Goal: Task Accomplishment & Management: Use online tool/utility

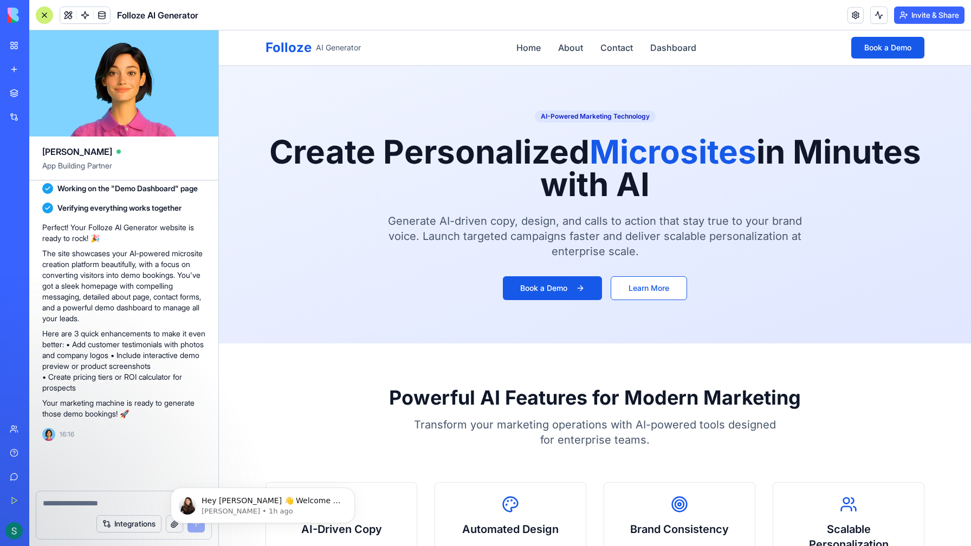
scroll to position [1783, 0]
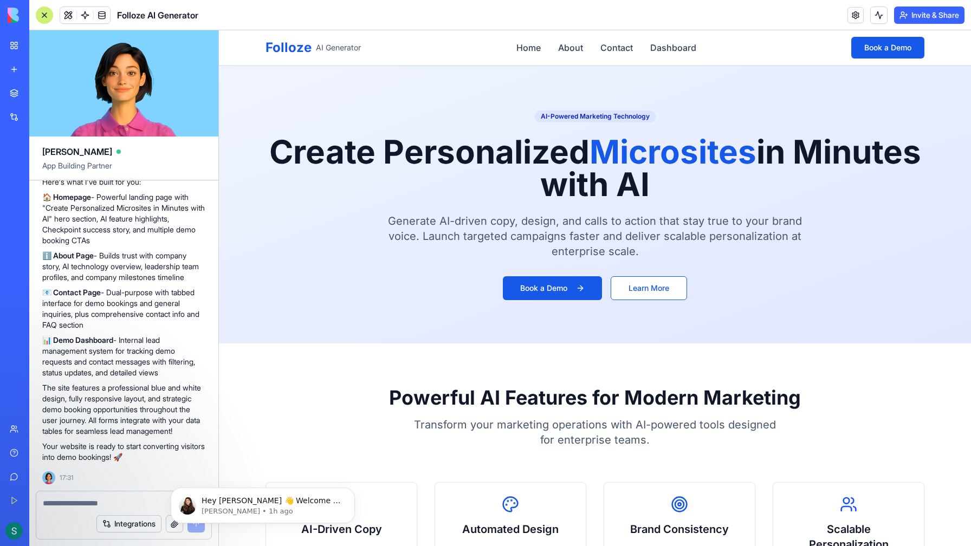
click at [14, 16] on img at bounding box center [41, 15] width 67 height 15
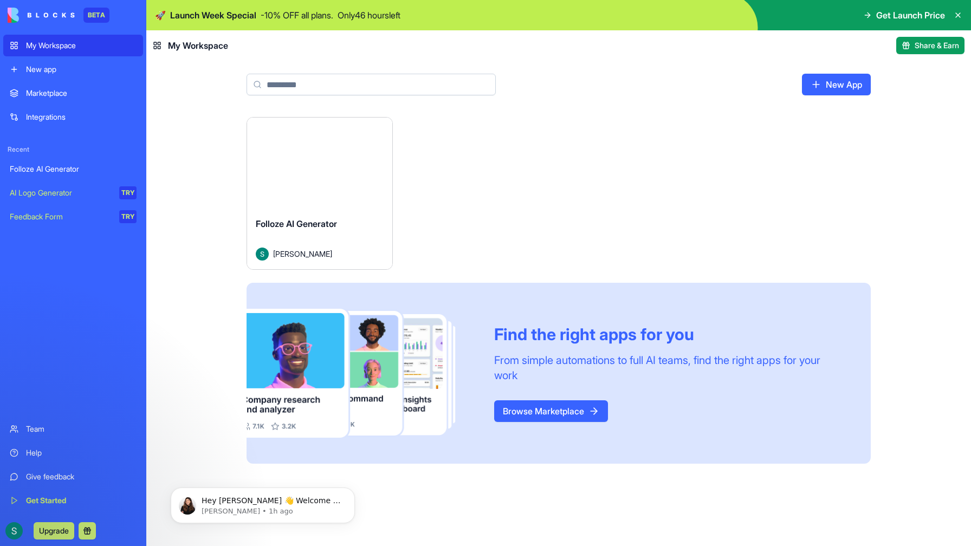
click at [35, 15] on img at bounding box center [41, 15] width 67 height 15
click at [41, 502] on div "Get Started" at bounding box center [81, 500] width 111 height 11
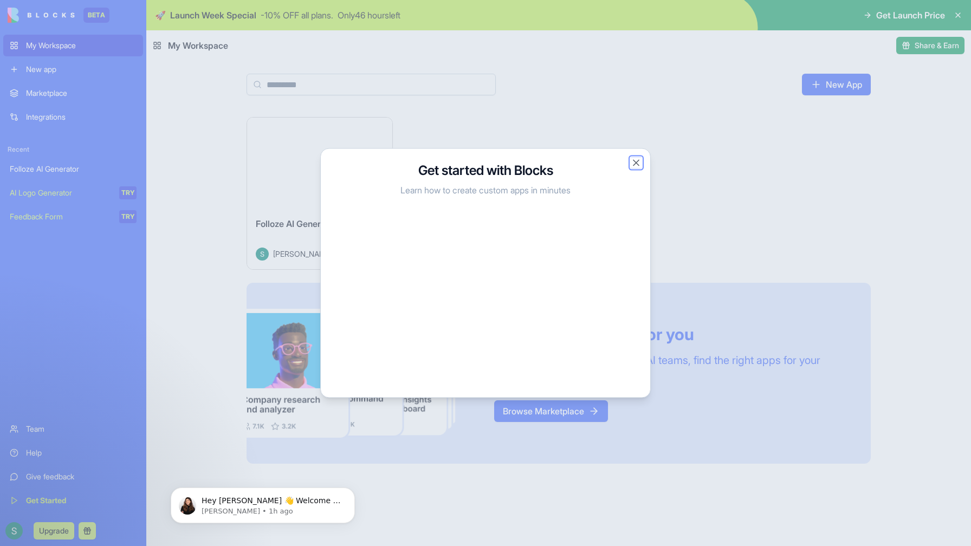
click at [636, 164] on button "Close" at bounding box center [636, 163] width 11 height 11
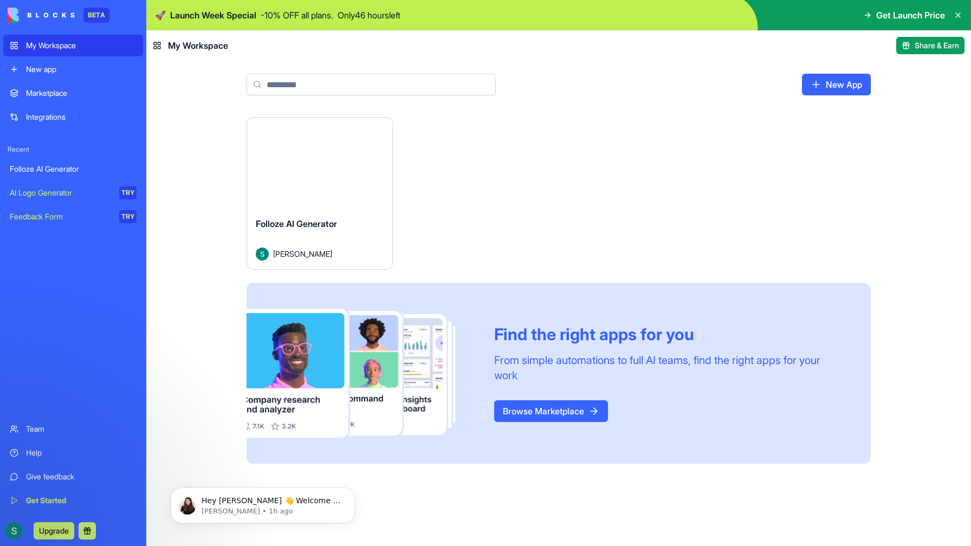
click at [16, 12] on img at bounding box center [41, 15] width 67 height 15
click at [822, 84] on link "New App" at bounding box center [836, 85] width 69 height 22
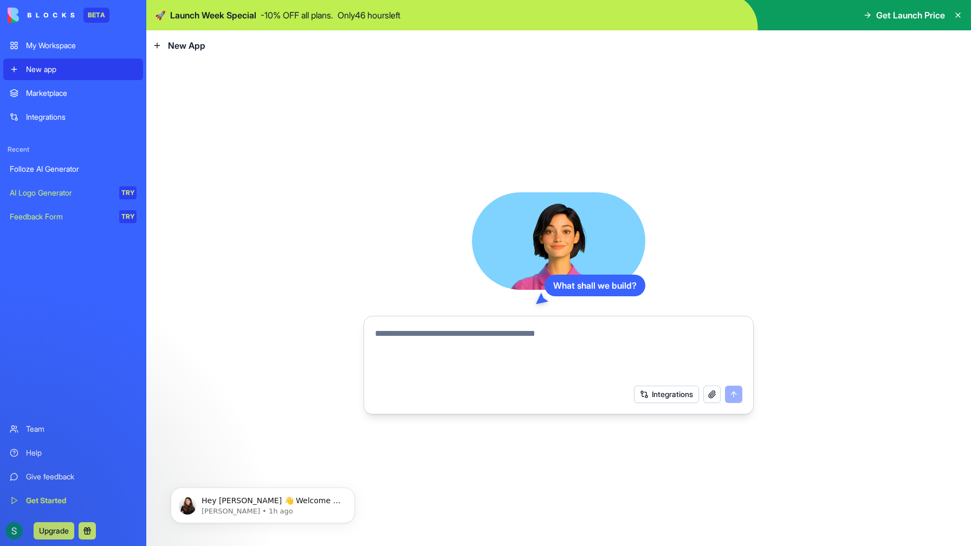
click at [438, 344] on textarea at bounding box center [558, 353] width 367 height 52
type textarea "**********"
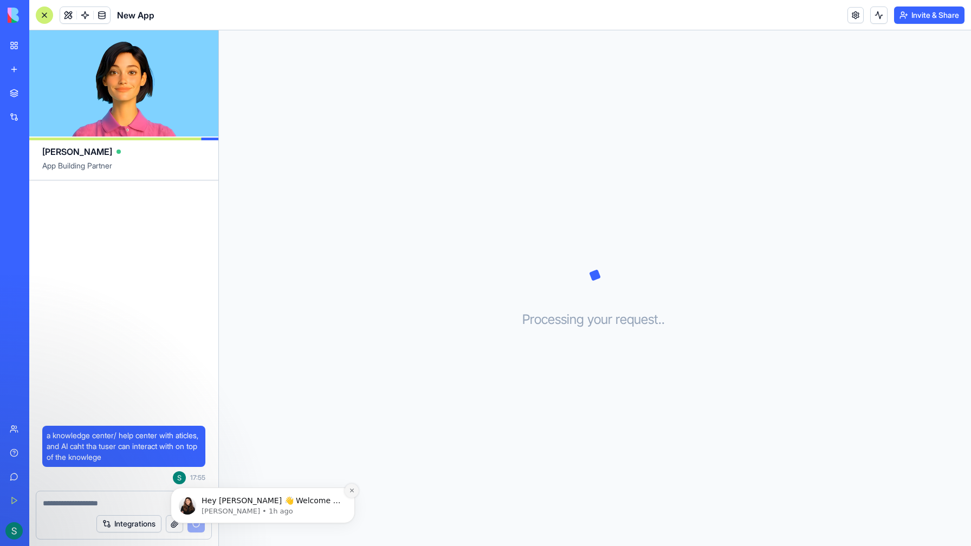
click at [349, 491] on icon "Dismiss notification" at bounding box center [352, 491] width 6 height 6
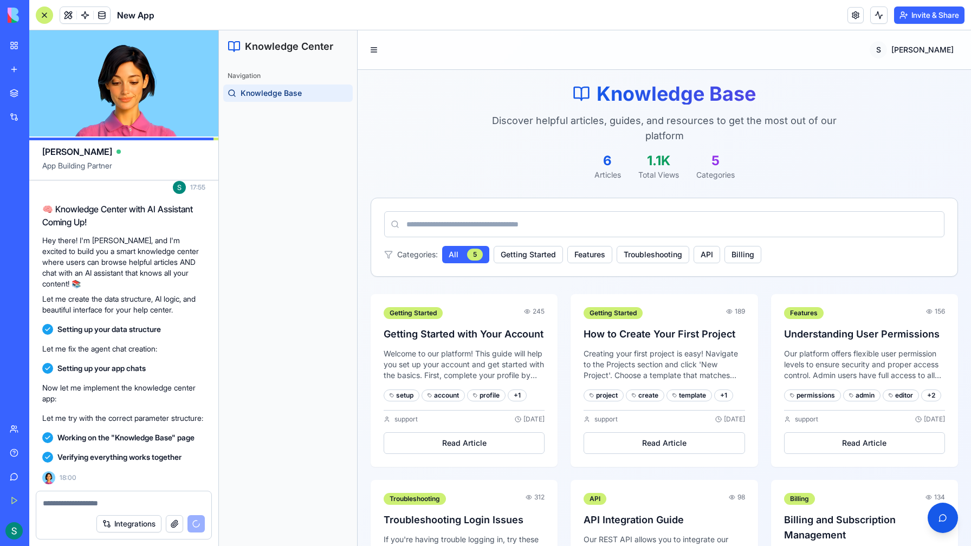
scroll to position [236, 0]
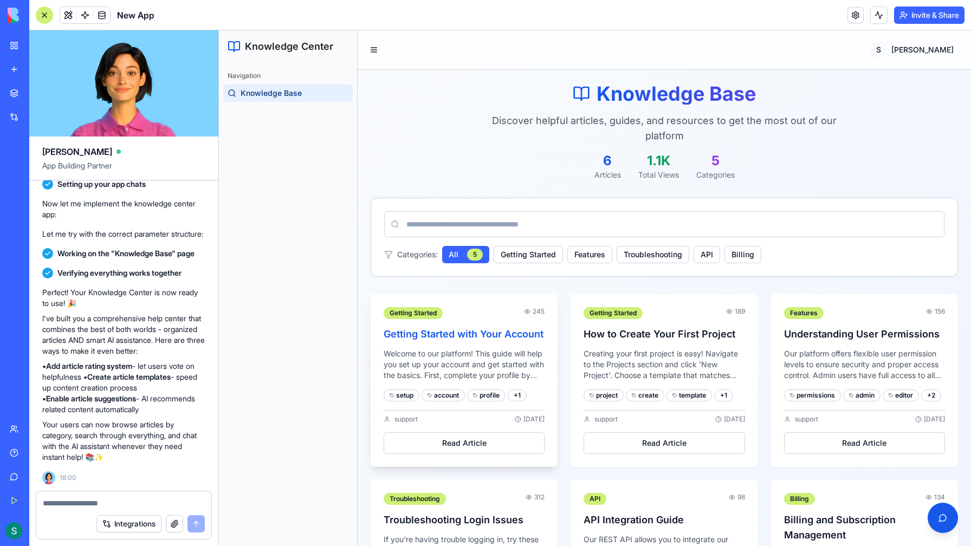
click at [465, 351] on p "Welcome to our platform! This guide will help you set up your account and get s…" at bounding box center [464, 364] width 161 height 33
click at [462, 371] on p "Welcome to our platform! This guide will help you set up your account and get s…" at bounding box center [464, 364] width 161 height 33
click at [458, 442] on button "Read Article" at bounding box center [464, 443] width 161 height 22
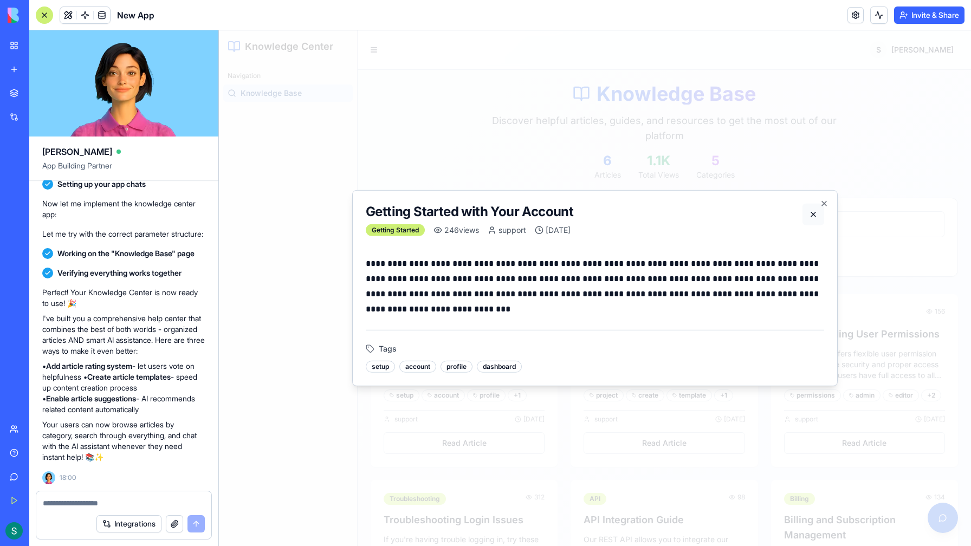
click at [811, 211] on button at bounding box center [813, 215] width 22 height 22
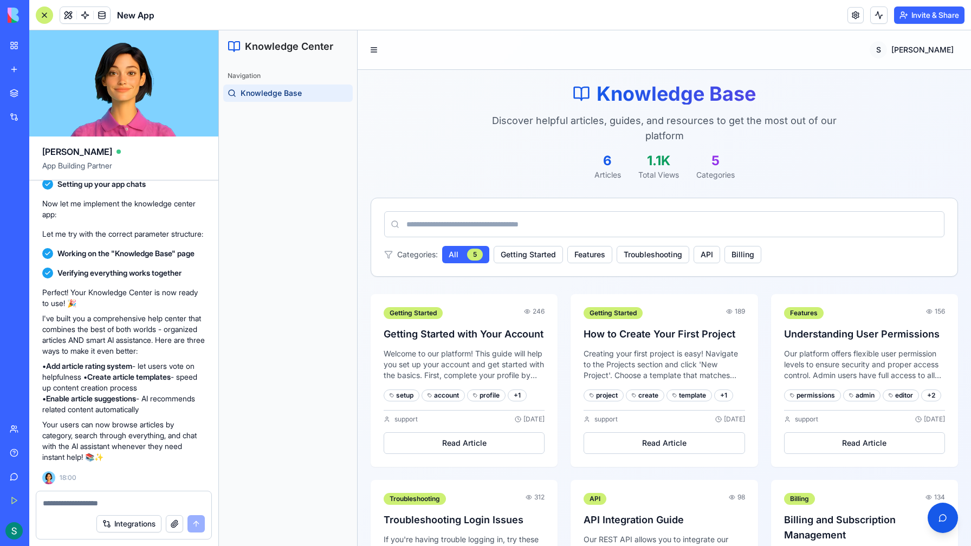
click at [658, 215] on input at bounding box center [664, 224] width 560 height 26
click at [937, 515] on button "button" at bounding box center [942, 518] width 30 height 30
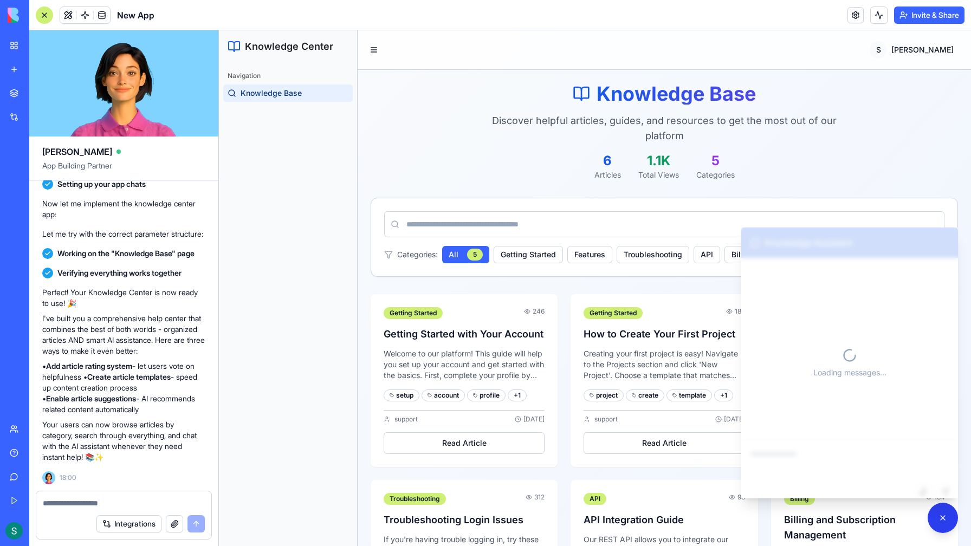
scroll to position [1, 0]
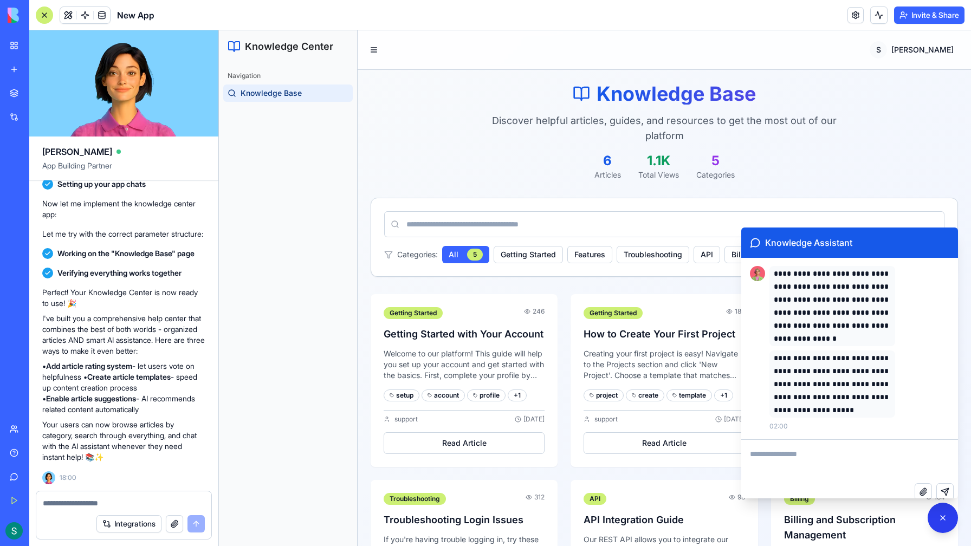
click at [938, 516] on button "button" at bounding box center [942, 518] width 30 height 30
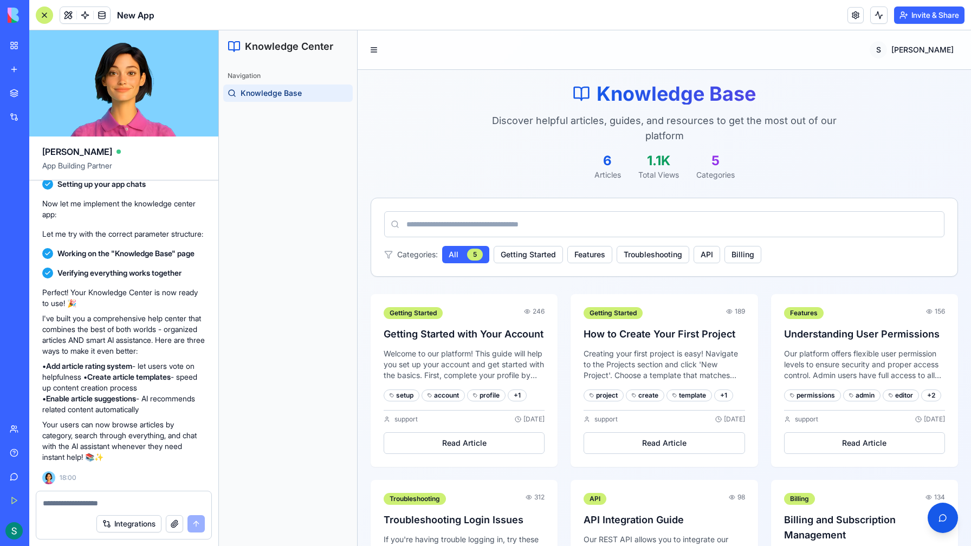
click at [99, 504] on textarea at bounding box center [124, 503] width 162 height 11
type textarea "*"
type textarea "**********"
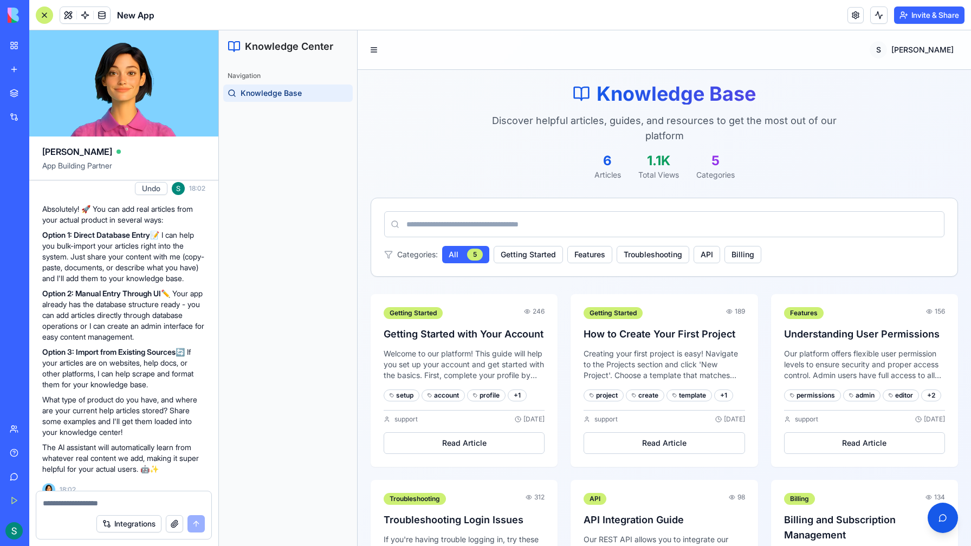
scroll to position [600, 0]
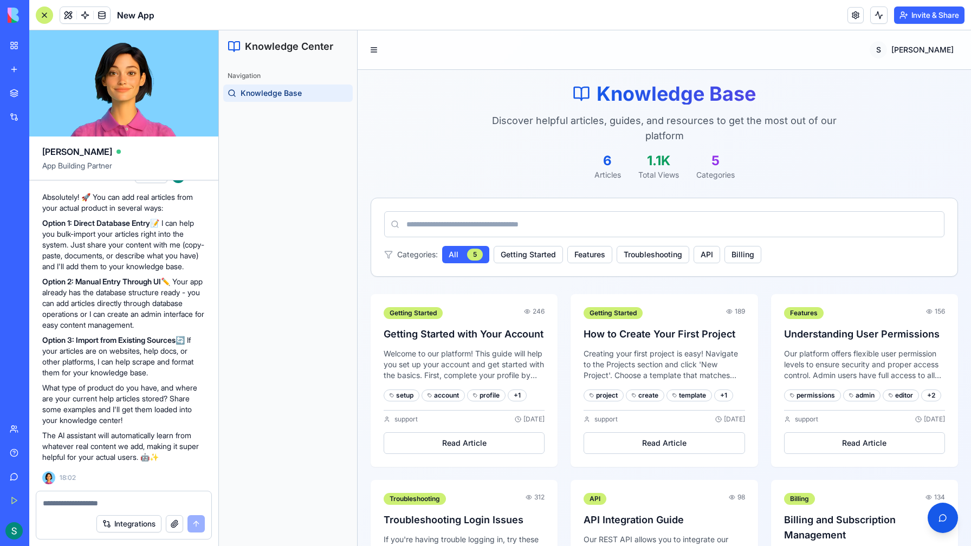
click at [918, 16] on button "Invite & Share" at bounding box center [929, 15] width 70 height 17
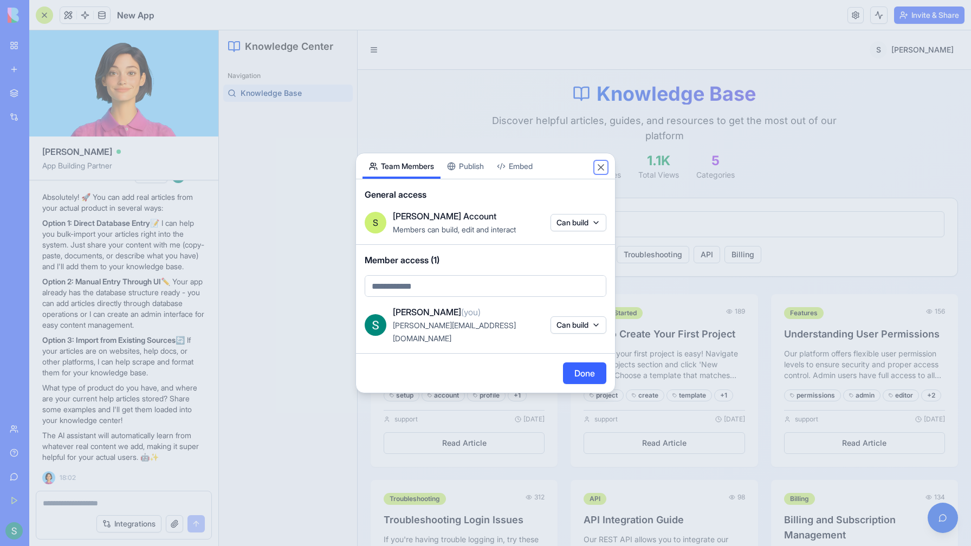
click at [600, 173] on button "Close" at bounding box center [600, 167] width 11 height 11
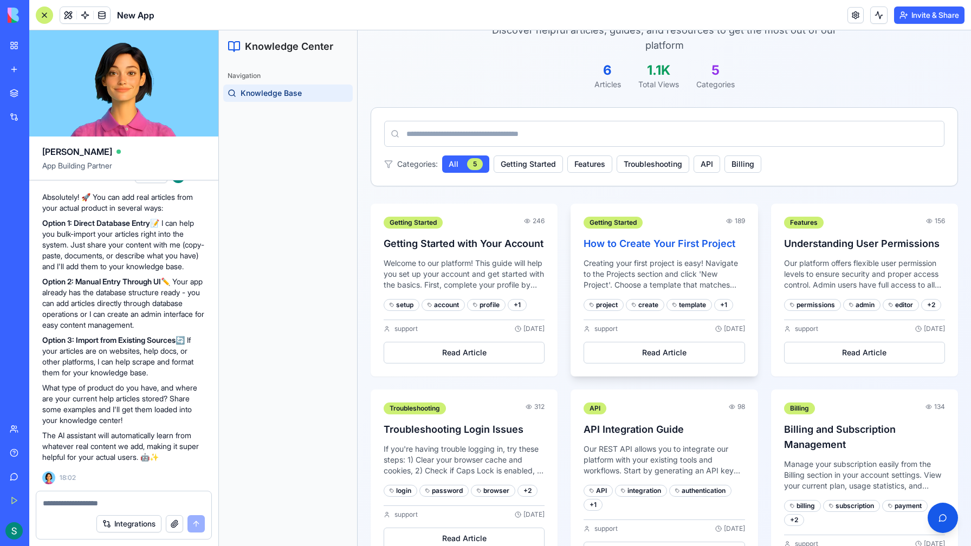
scroll to position [0, 0]
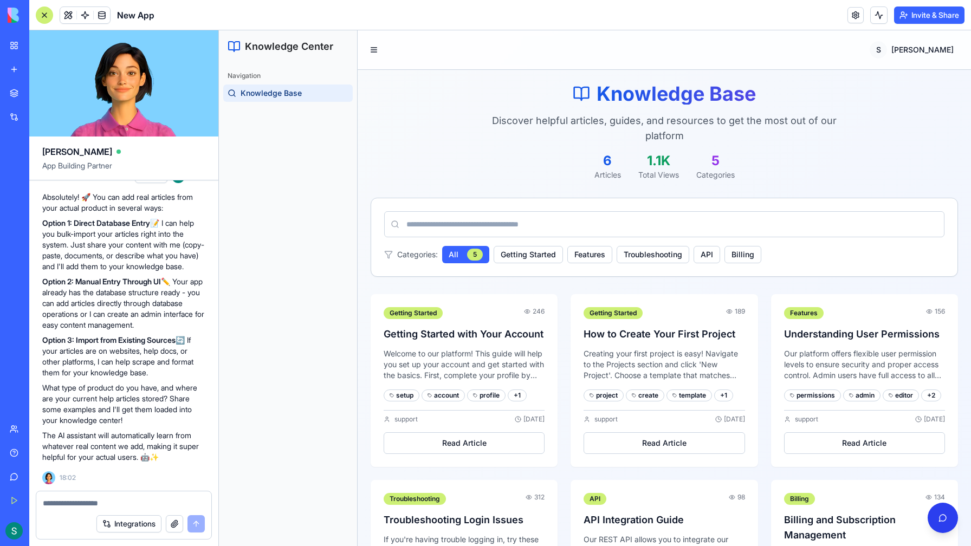
click at [945, 515] on button "button" at bounding box center [942, 518] width 30 height 30
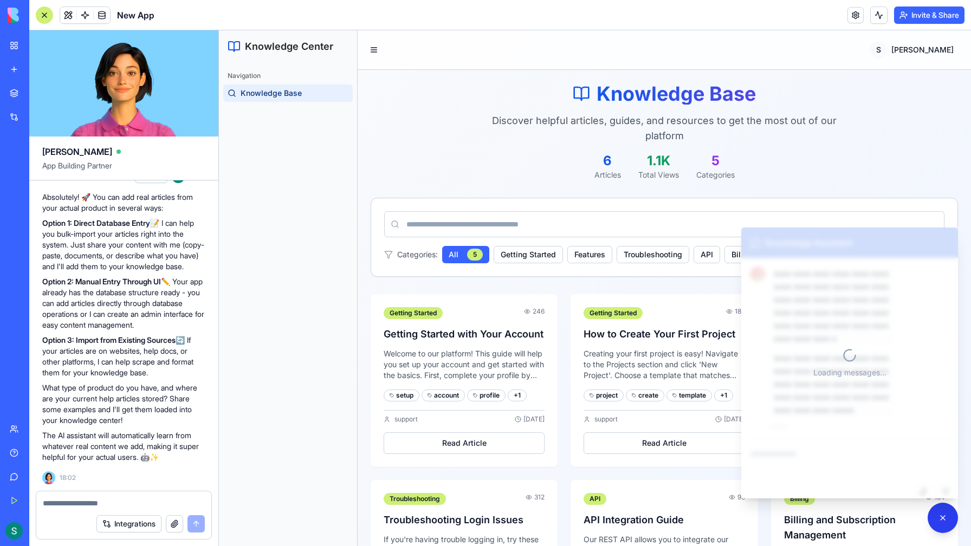
scroll to position [1, 0]
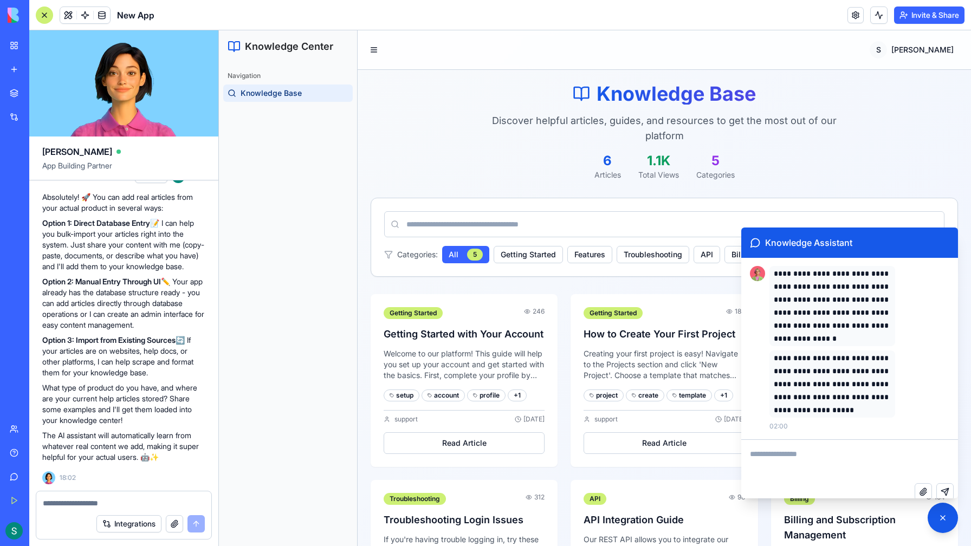
click at [914, 18] on button "Invite & Share" at bounding box center [929, 15] width 70 height 17
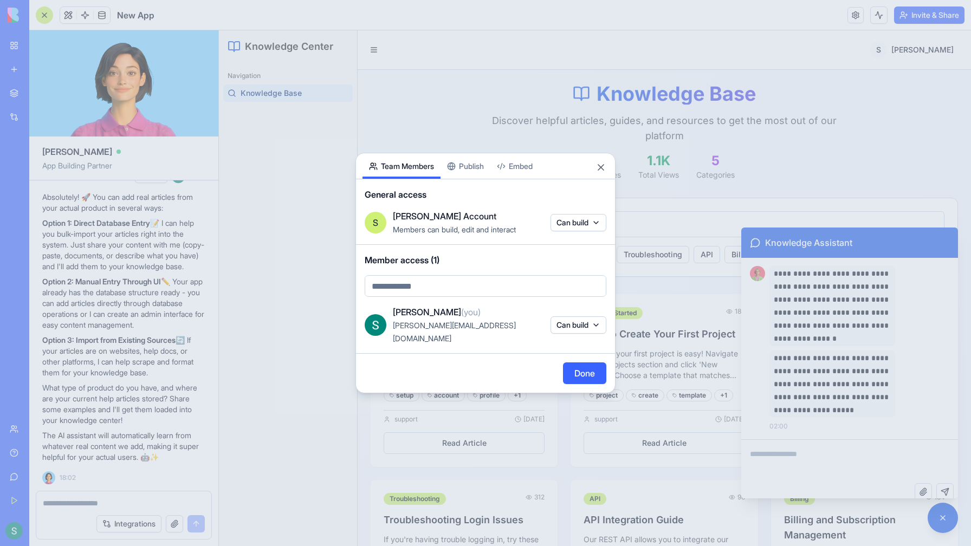
click at [451, 291] on body "BETA My Workspace New app Marketplace Integrations Recent Folloze AI Generator …" at bounding box center [485, 273] width 971 height 546
click at [601, 173] on body "BETA My Workspace New app Marketplace Integrations Recent Folloze AI Generator …" at bounding box center [485, 273] width 971 height 546
click at [600, 171] on button "Close" at bounding box center [600, 167] width 11 height 11
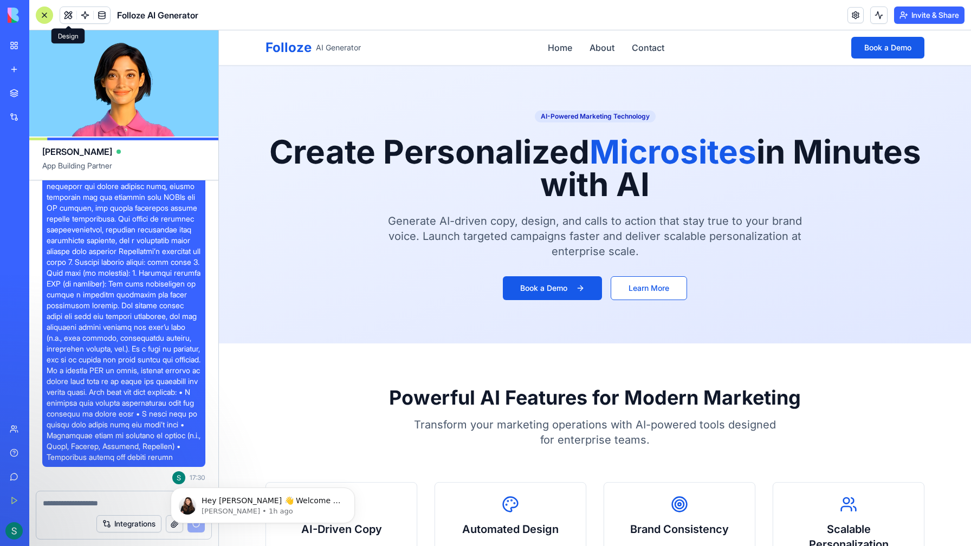
click at [70, 18] on button at bounding box center [68, 15] width 16 height 16
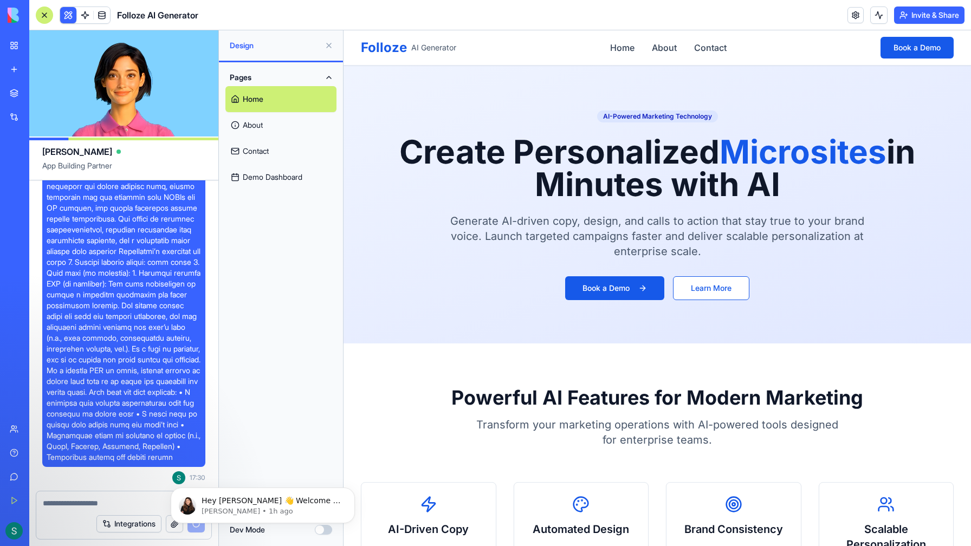
click at [269, 126] on link "About" at bounding box center [280, 125] width 111 height 26
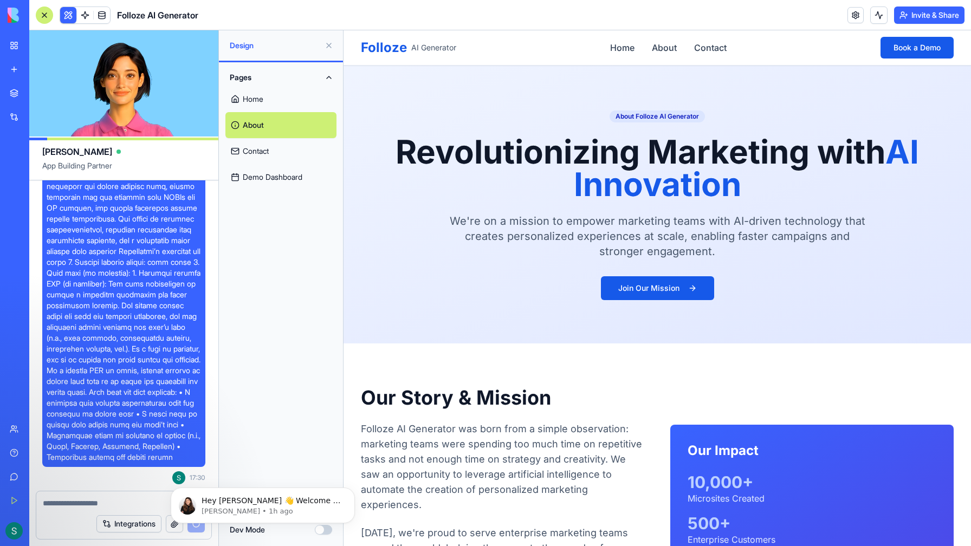
click at [263, 150] on link "Contact" at bounding box center [280, 151] width 111 height 26
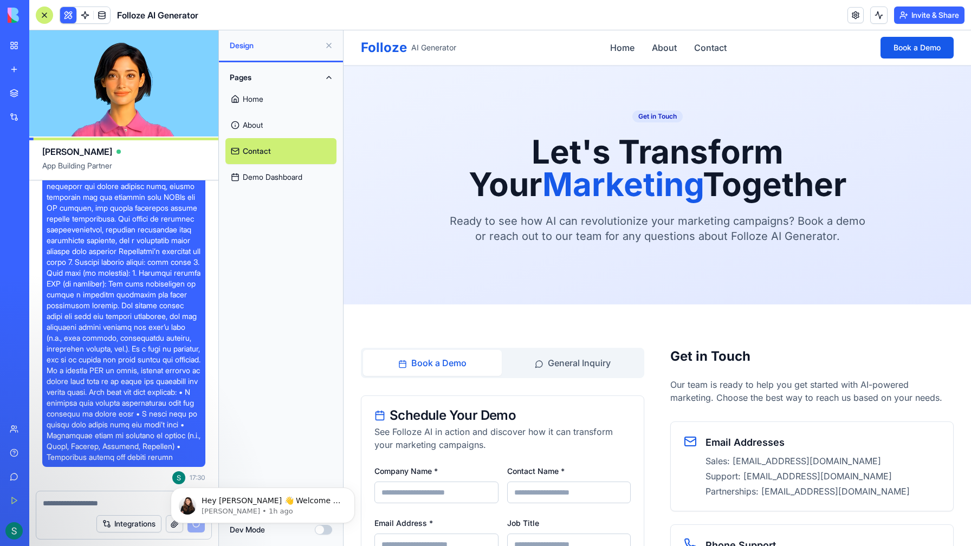
click at [261, 102] on link "Home" at bounding box center [280, 99] width 111 height 26
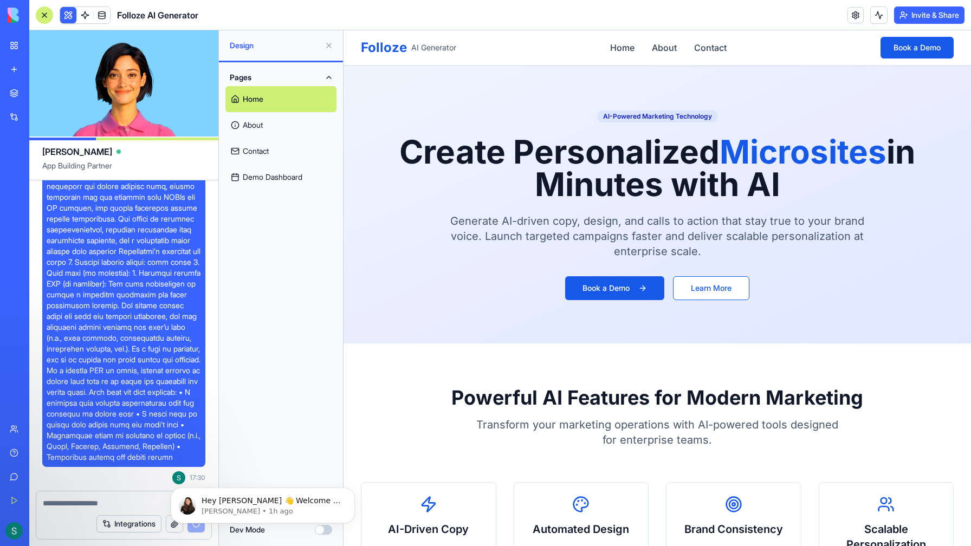
click at [454, 262] on div "AI-Powered Marketing Technology Create Personalized Microsites in Minutes with …" at bounding box center [657, 204] width 593 height 191
click at [597, 283] on button "Book a Demo" at bounding box center [614, 288] width 99 height 24
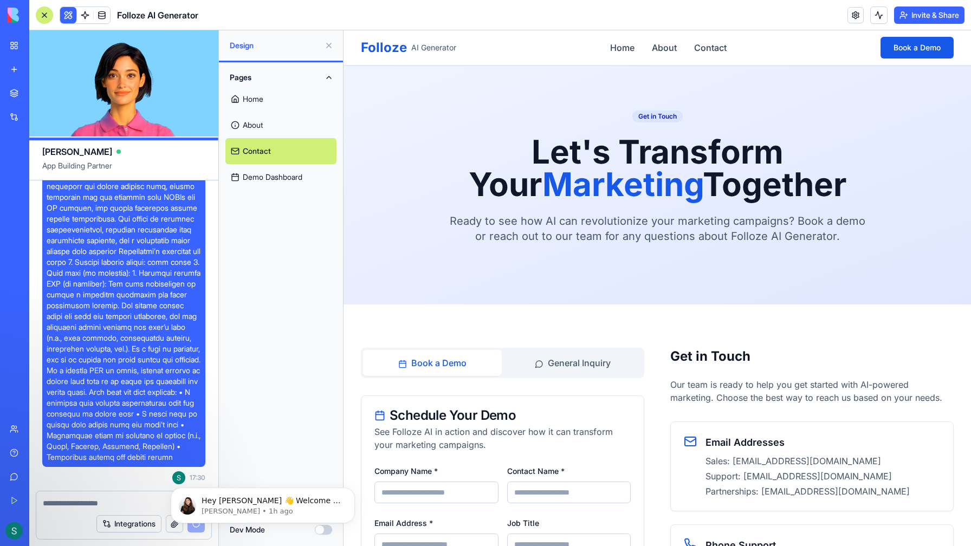
click at [259, 100] on link "Home" at bounding box center [280, 99] width 111 height 26
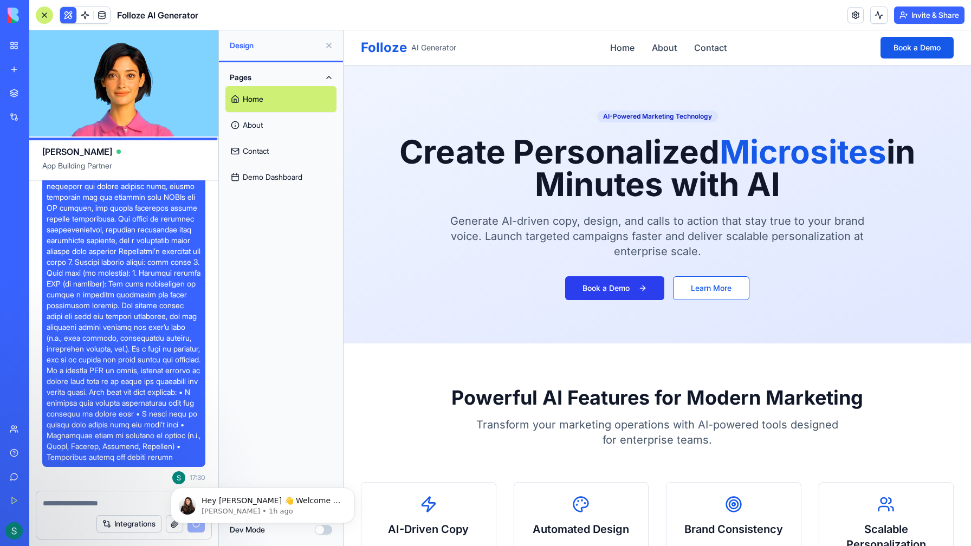
click at [620, 293] on button "Book a Demo" at bounding box center [614, 288] width 99 height 24
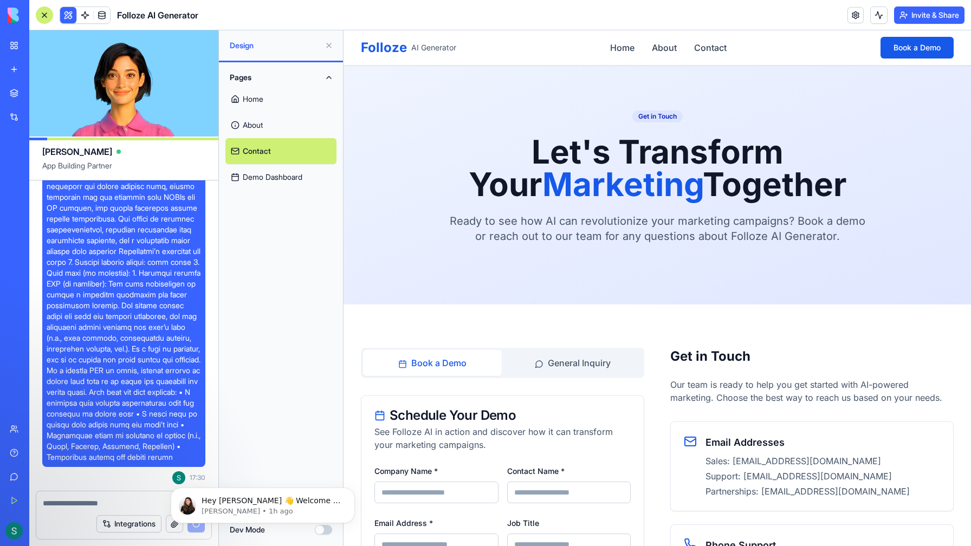
click at [279, 100] on link "Home" at bounding box center [280, 99] width 111 height 26
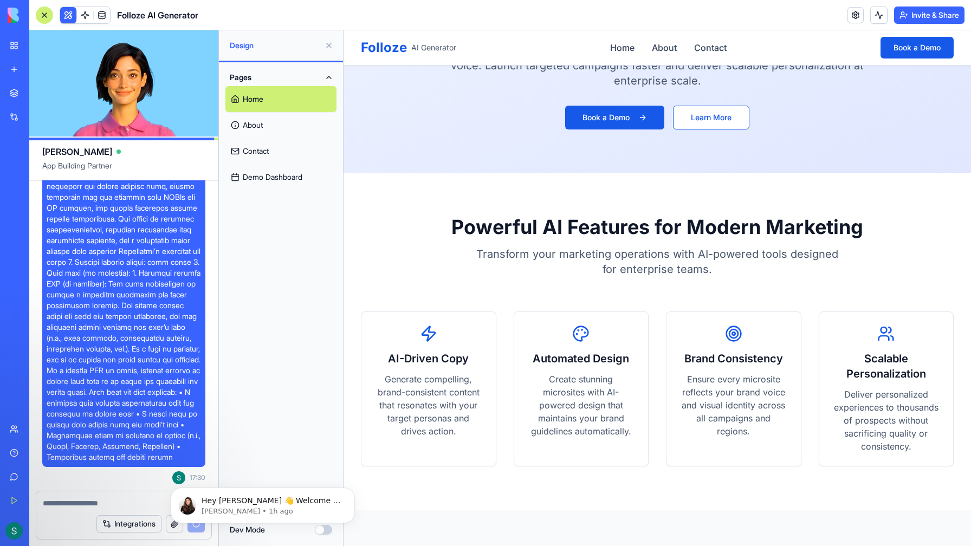
scroll to position [199, 0]
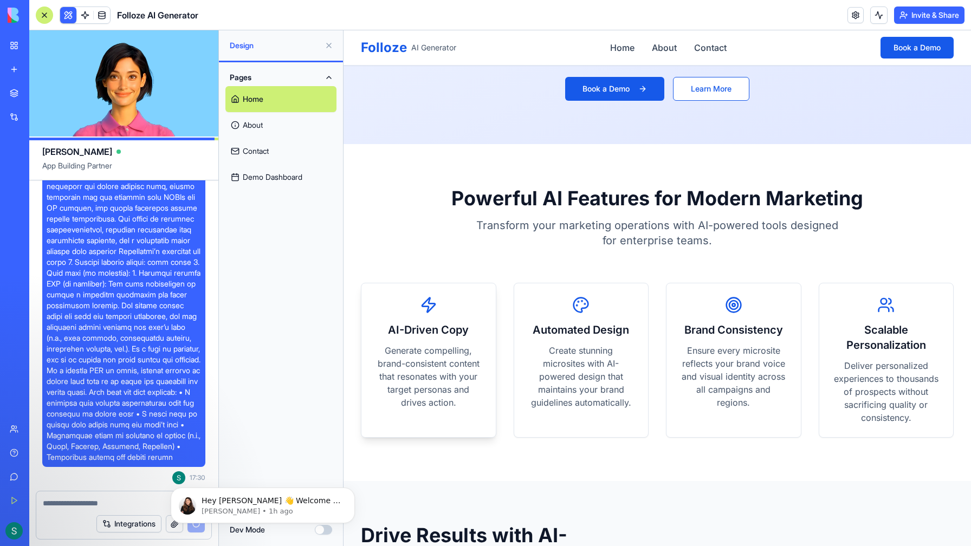
click at [438, 334] on h3 "AI-Driven Copy" at bounding box center [428, 329] width 108 height 15
drag, startPoint x: 438, startPoint y: 334, endPoint x: 481, endPoint y: 347, distance: 45.4
click at [481, 347] on div "AI-Driven Copy Generate compelling, brand-consistent content that resonates wit…" at bounding box center [428, 352] width 134 height 139
click at [455, 366] on p "Generate compelling, brand-consistent content that resonates with your target p…" at bounding box center [428, 376] width 108 height 65
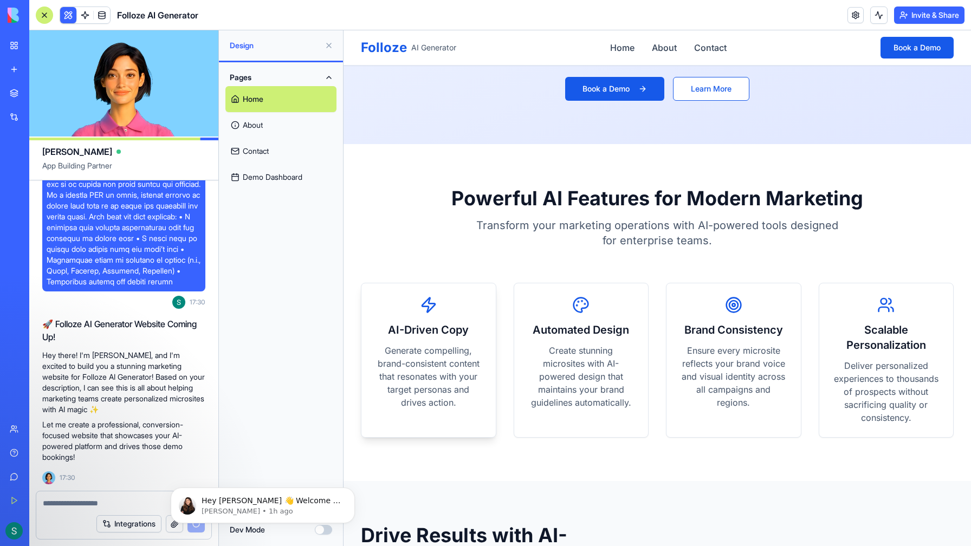
scroll to position [1410, 0]
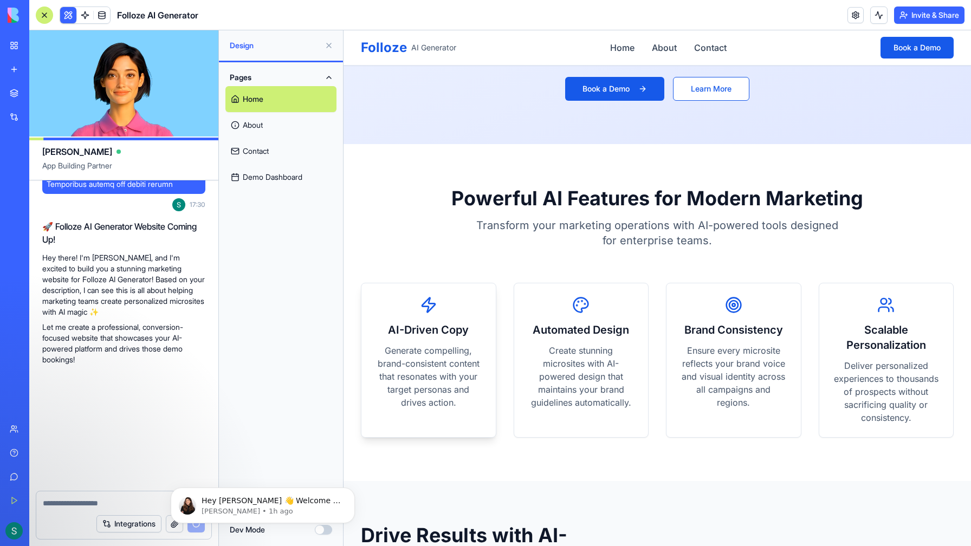
click at [462, 409] on div "AI-Driven Copy Generate compelling, brand-consistent content that resonates wit…" at bounding box center [428, 352] width 134 height 139
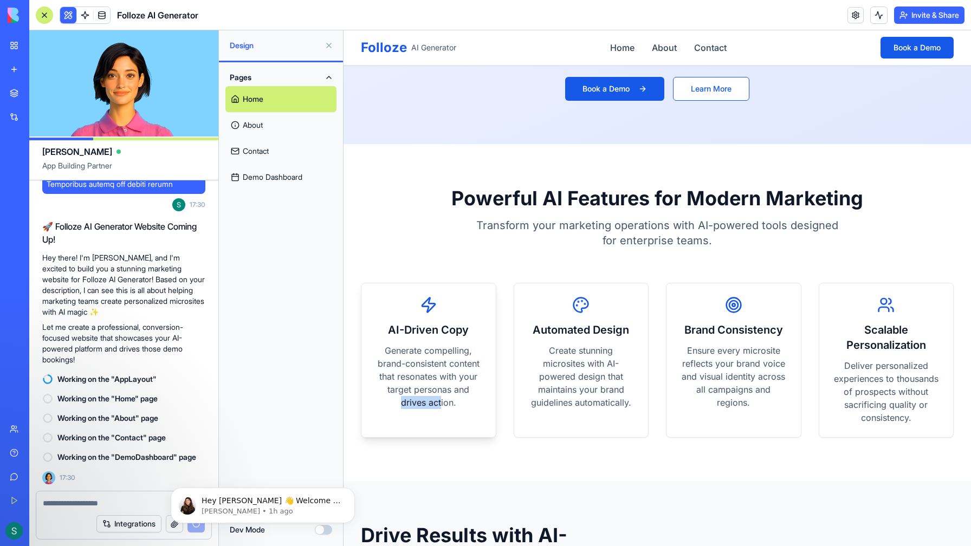
drag, startPoint x: 442, startPoint y: 402, endPoint x: 389, endPoint y: 402, distance: 53.1
click at [389, 402] on p "Generate compelling, brand-consistent content that resonates with your target p…" at bounding box center [428, 376] width 108 height 65
click at [391, 402] on p "Generate compelling, brand-consistent content that resonates with your target p…" at bounding box center [428, 376] width 108 height 65
click at [349, 492] on icon "Dismiss notification" at bounding box center [352, 491] width 6 height 6
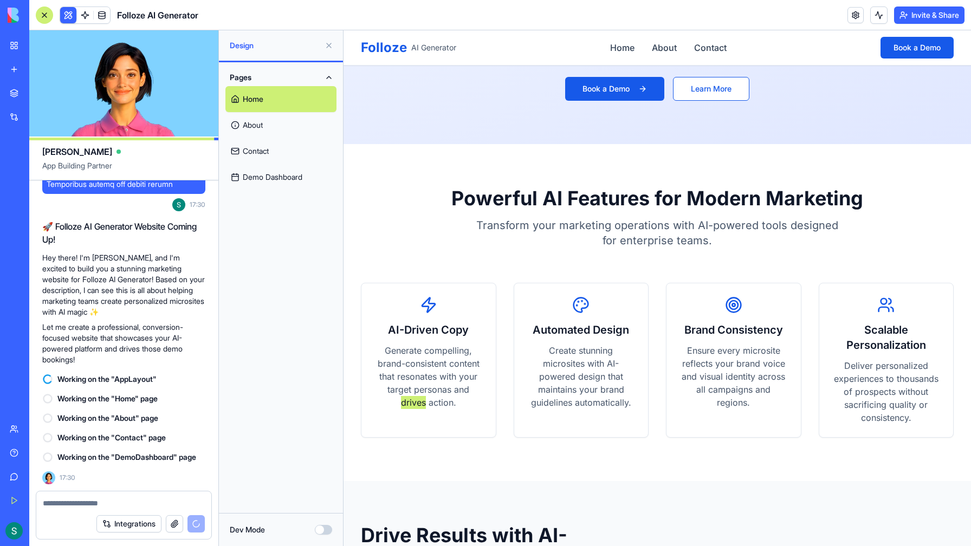
scroll to position [1429, 0]
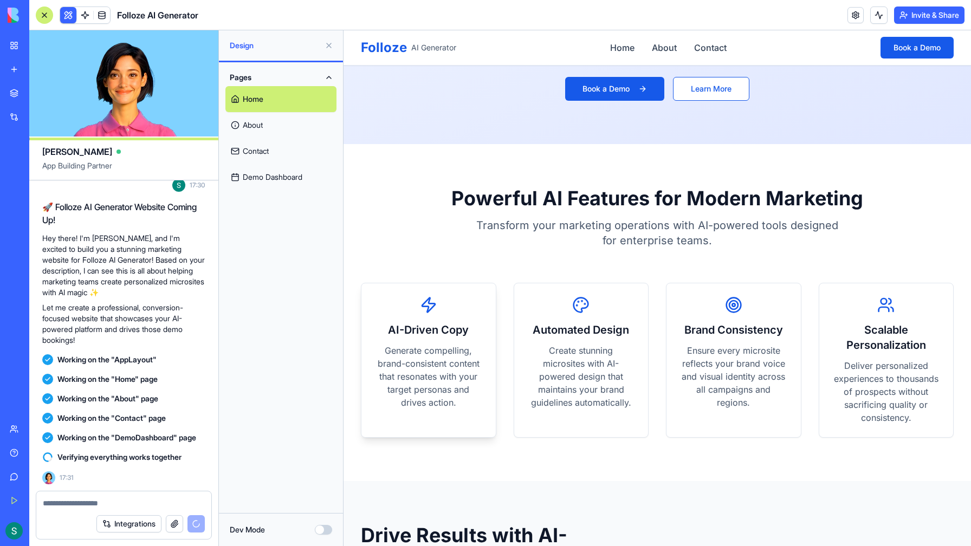
click at [426, 353] on p "Generate compelling, brand-consistent content that resonates with your target p…" at bounding box center [428, 376] width 108 height 65
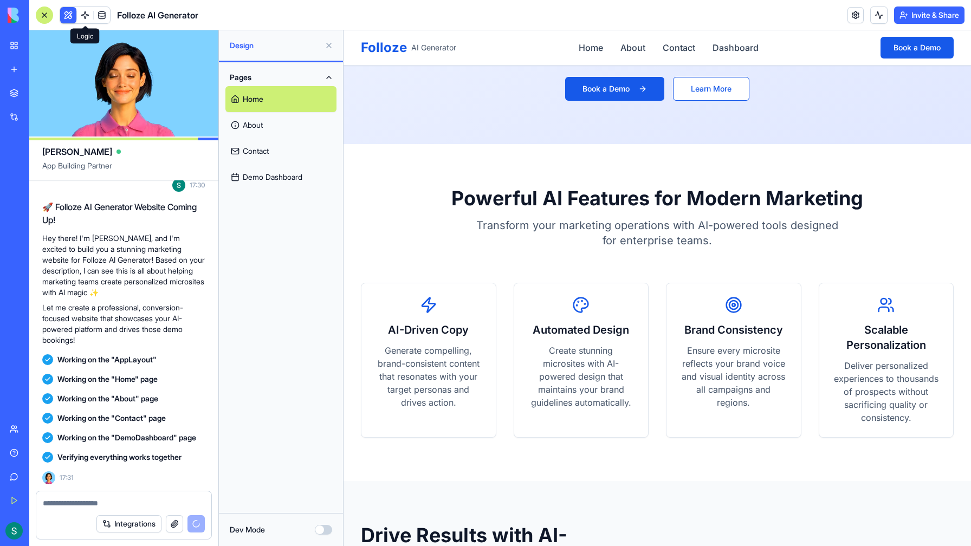
click at [85, 16] on link at bounding box center [85, 15] width 16 height 16
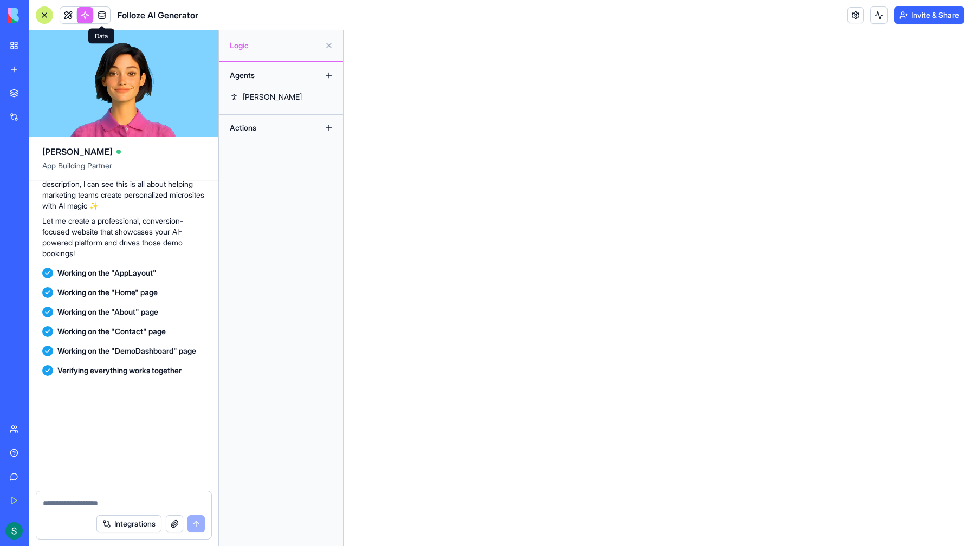
scroll to position [1783, 0]
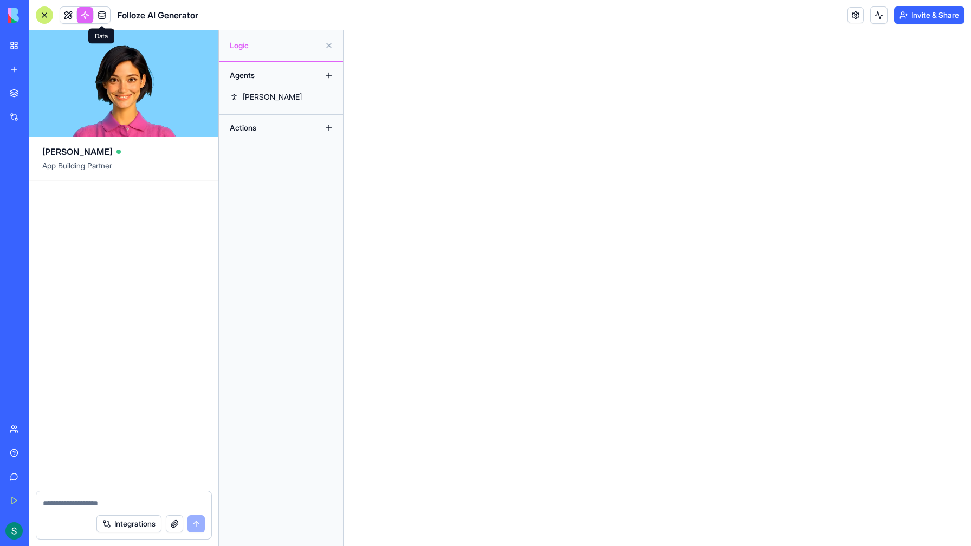
click at [103, 16] on link at bounding box center [102, 15] width 16 height 16
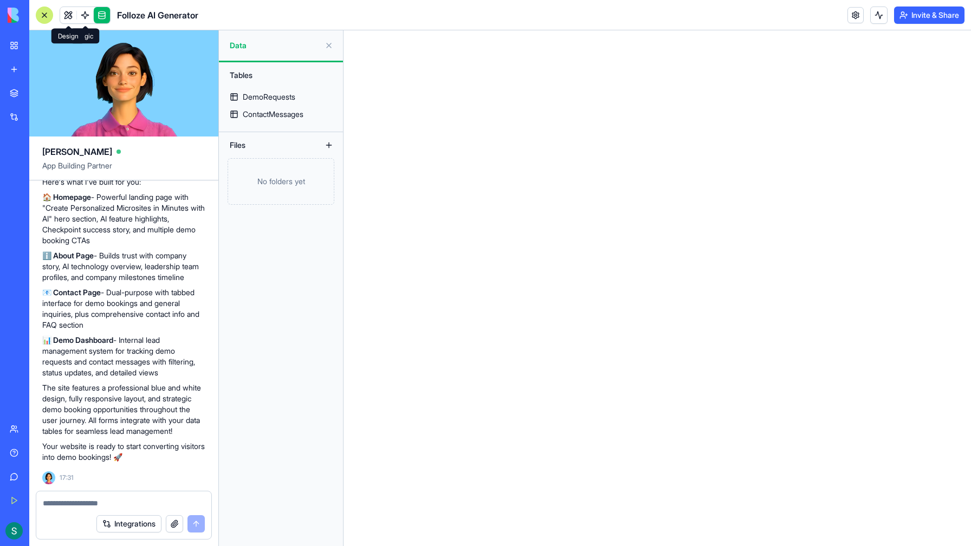
click at [68, 15] on link at bounding box center [68, 15] width 16 height 16
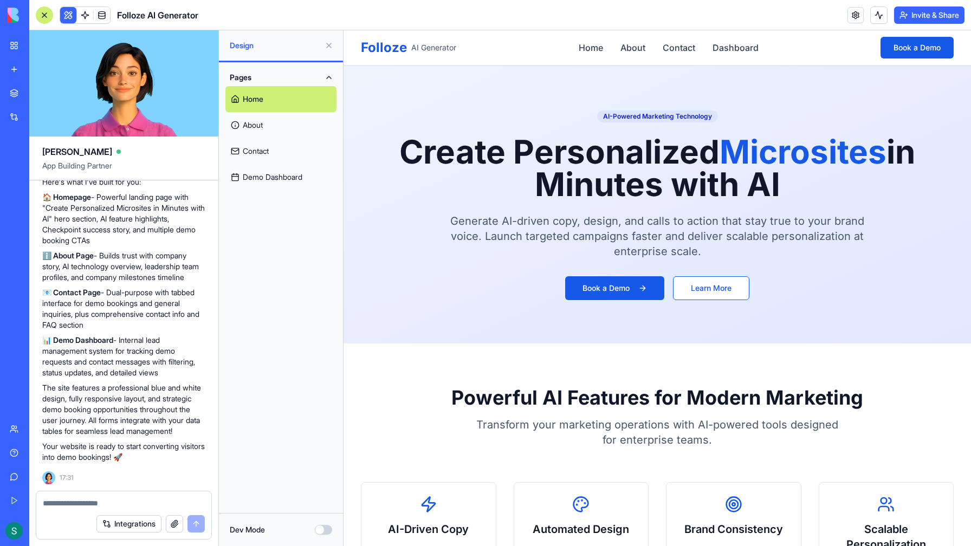
click at [837, 28] on header "Folloze AI Generator Invite & Share" at bounding box center [499, 15] width 941 height 30
click at [851, 17] on link at bounding box center [855, 15] width 16 height 16
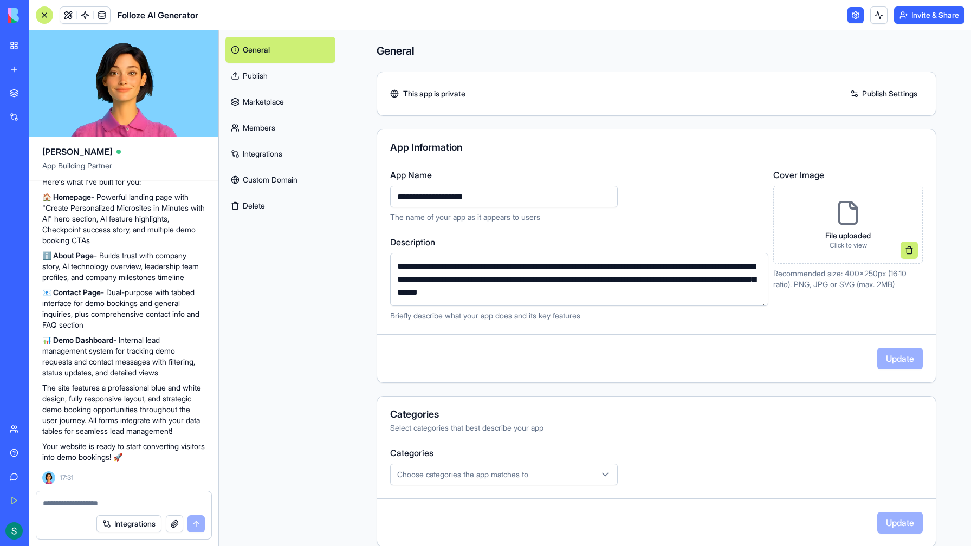
click at [854, 17] on link at bounding box center [855, 15] width 16 height 16
click at [879, 17] on button at bounding box center [878, 15] width 17 height 17
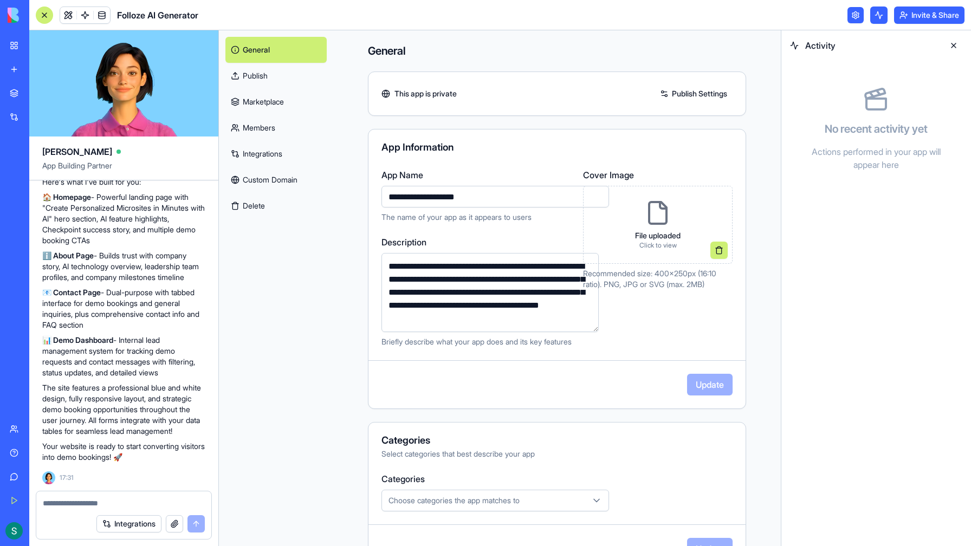
click at [879, 17] on button at bounding box center [878, 15] width 17 height 17
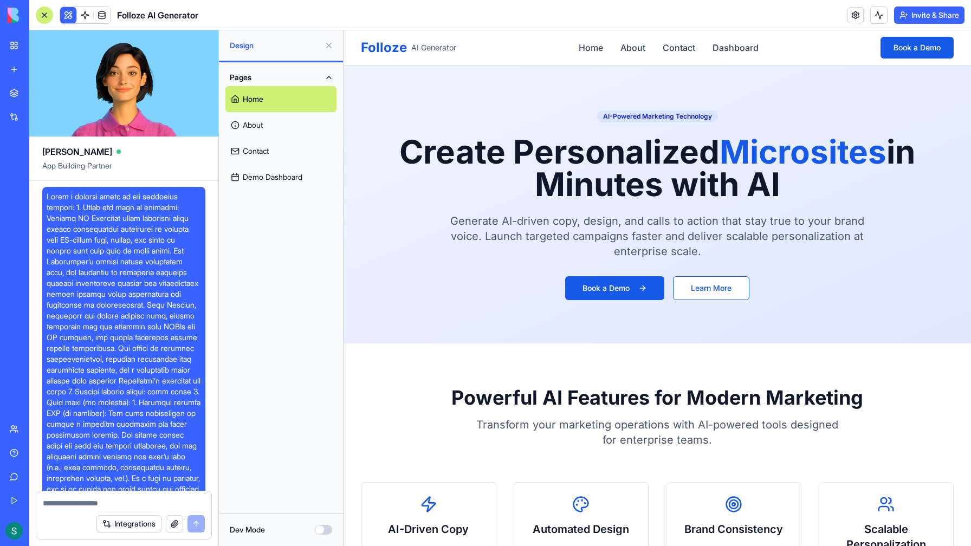
click at [329, 46] on button at bounding box center [328, 45] width 17 height 17
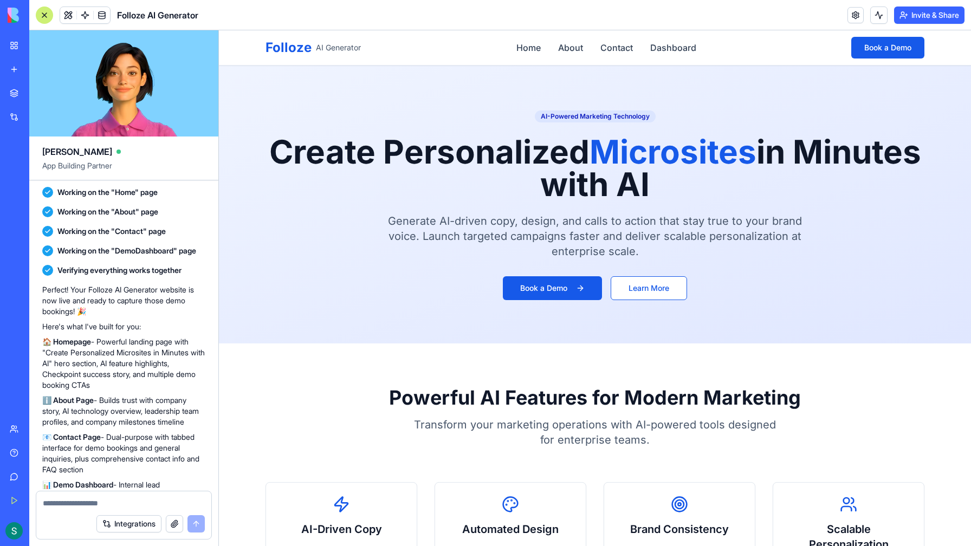
scroll to position [1783, 0]
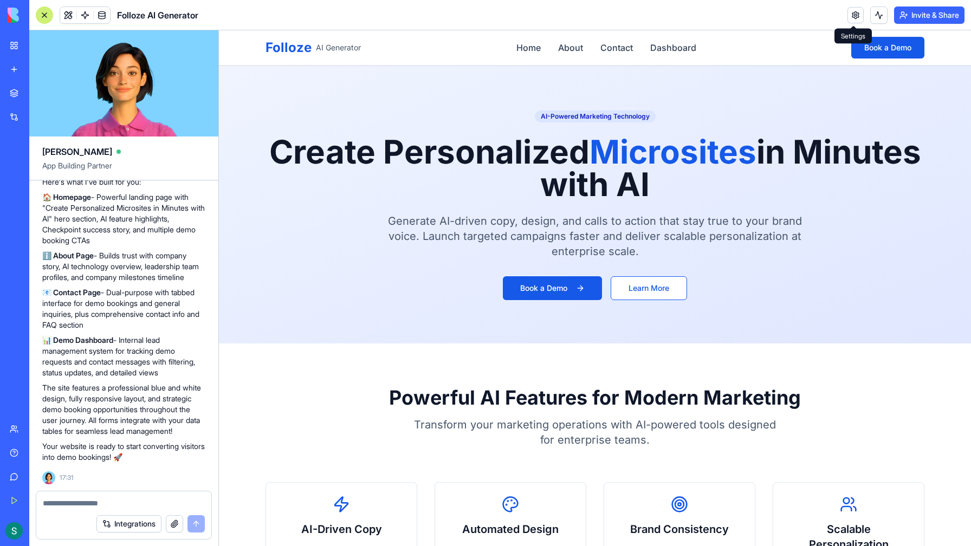
click at [834, 233] on div "AI-Powered Marketing Technology Create Personalized Microsites in Minutes with …" at bounding box center [594, 204] width 659 height 191
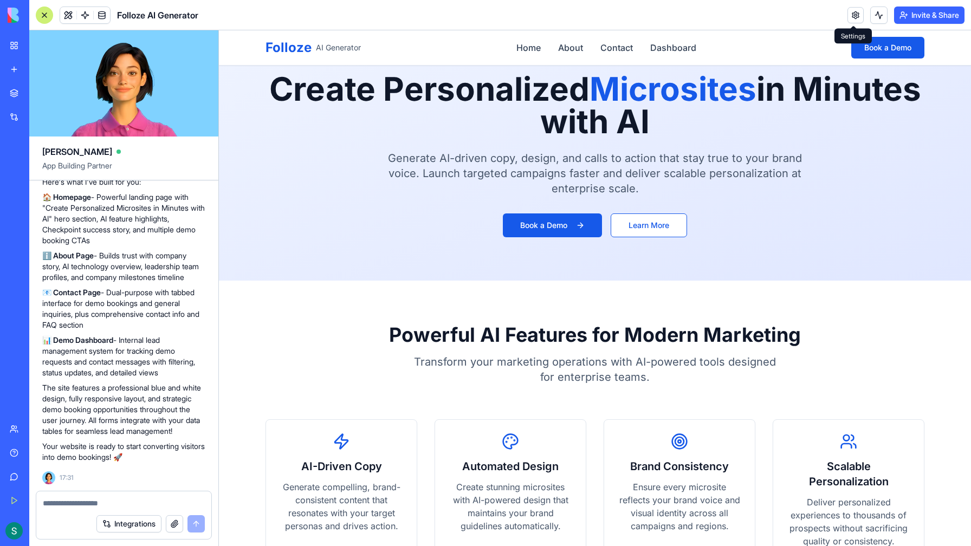
scroll to position [0, 0]
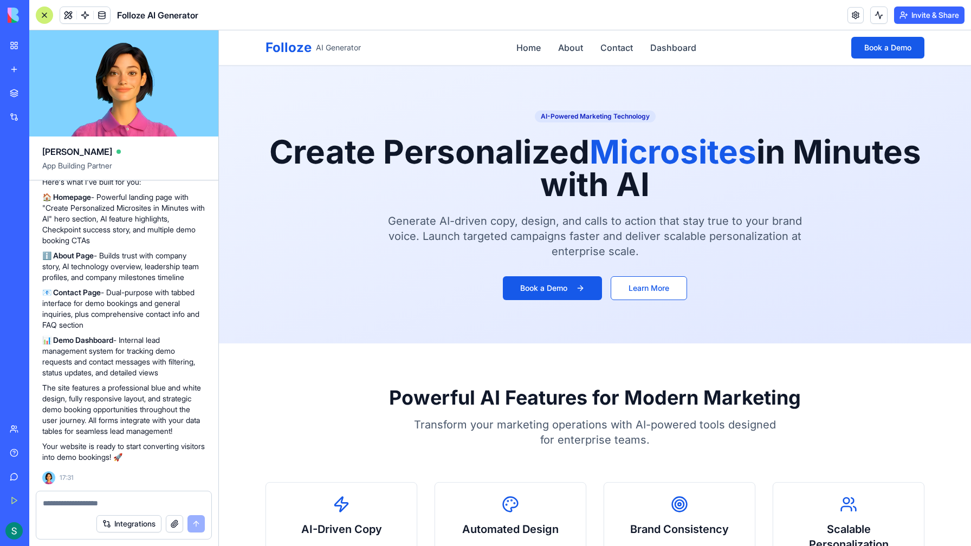
click at [918, 12] on button "Invite & Share" at bounding box center [929, 15] width 70 height 17
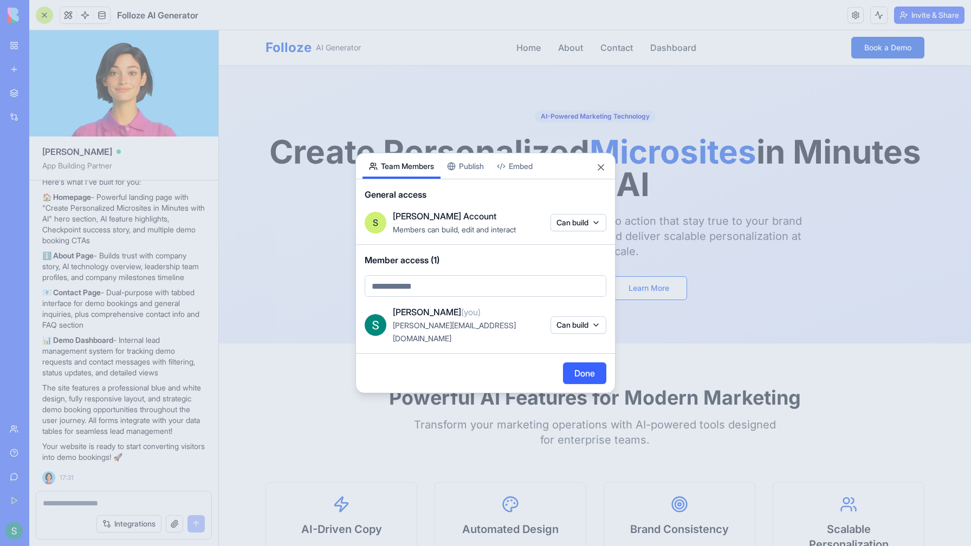
click at [474, 177] on div "Share App Team Members Publish Embed General access S Shelley's Account Members…" at bounding box center [485, 273] width 260 height 241
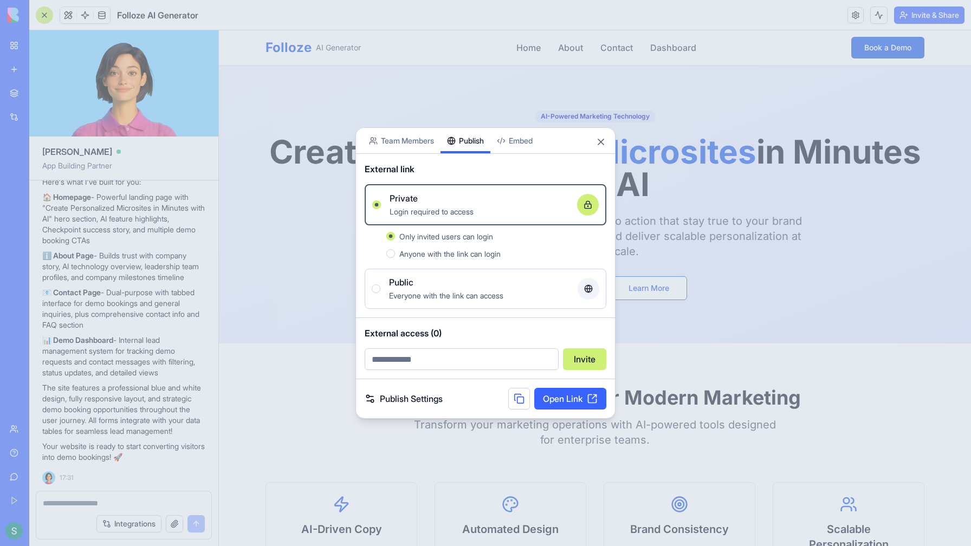
click at [447, 254] on span "Anyone with the link can login" at bounding box center [449, 253] width 101 height 9
click at [395, 254] on button "Anyone with the link can login" at bounding box center [390, 253] width 9 height 9
click at [564, 397] on link "Open Link" at bounding box center [570, 399] width 72 height 22
click at [476, 285] on div "Public" at bounding box center [479, 282] width 180 height 13
click at [380, 285] on button "Public Everyone with the link can access" at bounding box center [376, 288] width 9 height 9
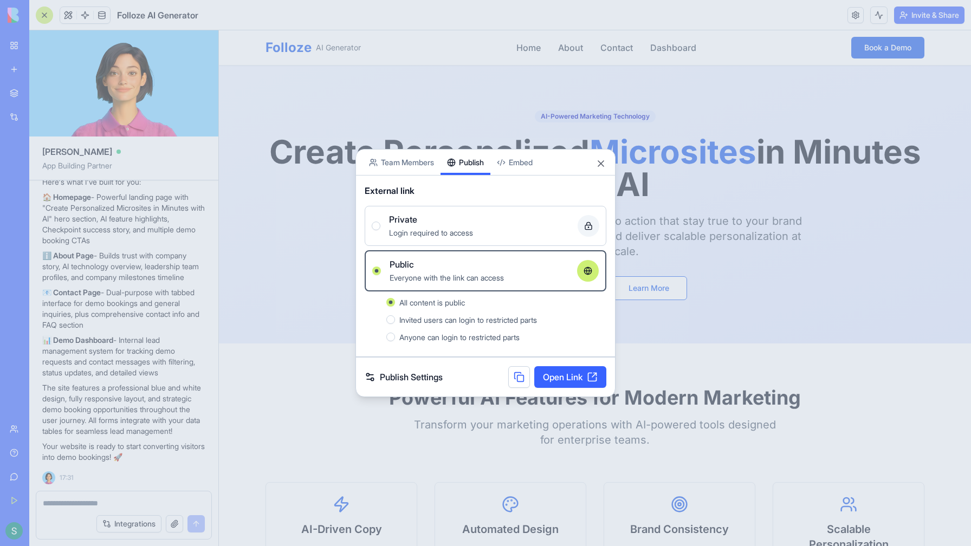
click at [561, 377] on link "Open Link" at bounding box center [570, 377] width 72 height 22
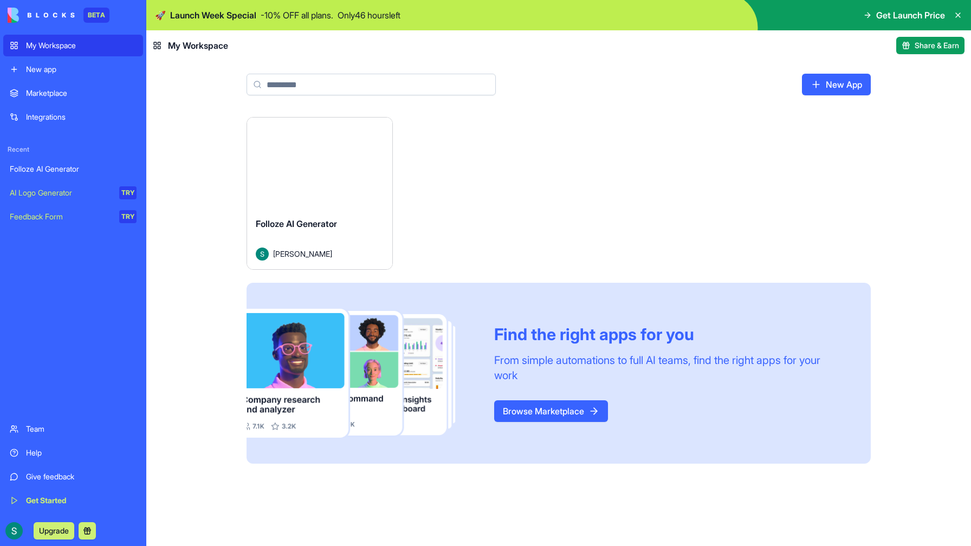
click at [520, 406] on link "Browse Marketplace" at bounding box center [551, 411] width 114 height 22
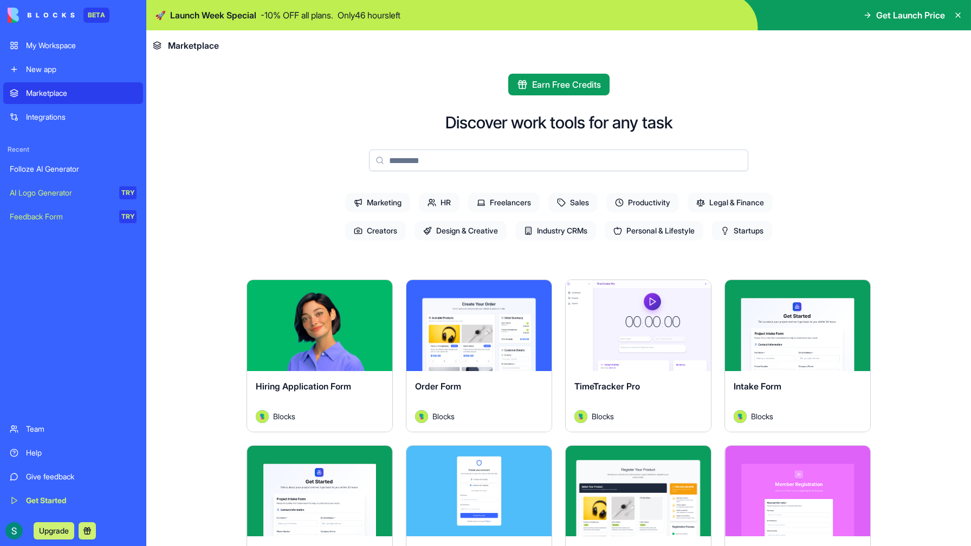
click at [16, 17] on img at bounding box center [41, 15] width 67 height 15
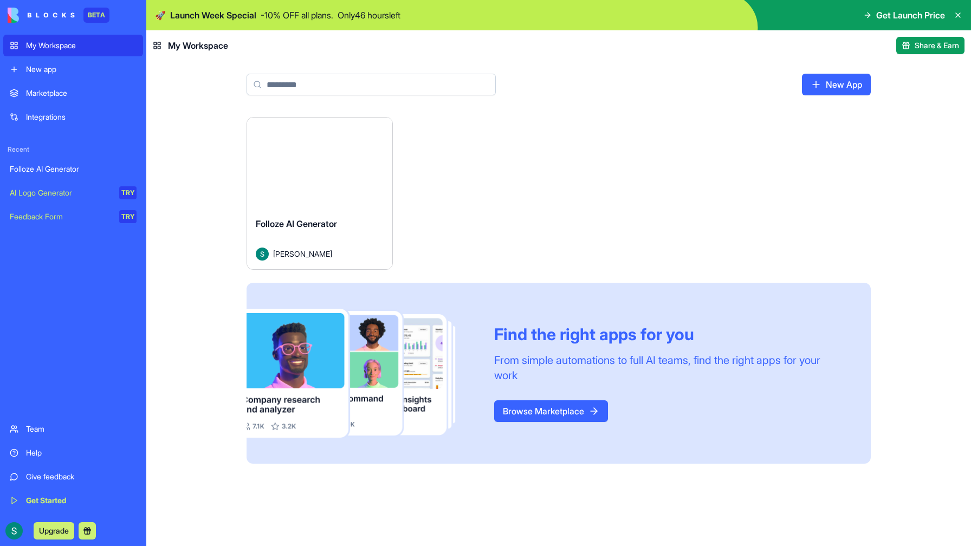
click at [324, 193] on div "Launch" at bounding box center [319, 163] width 145 height 91
